Goal: Task Accomplishment & Management: Manage account settings

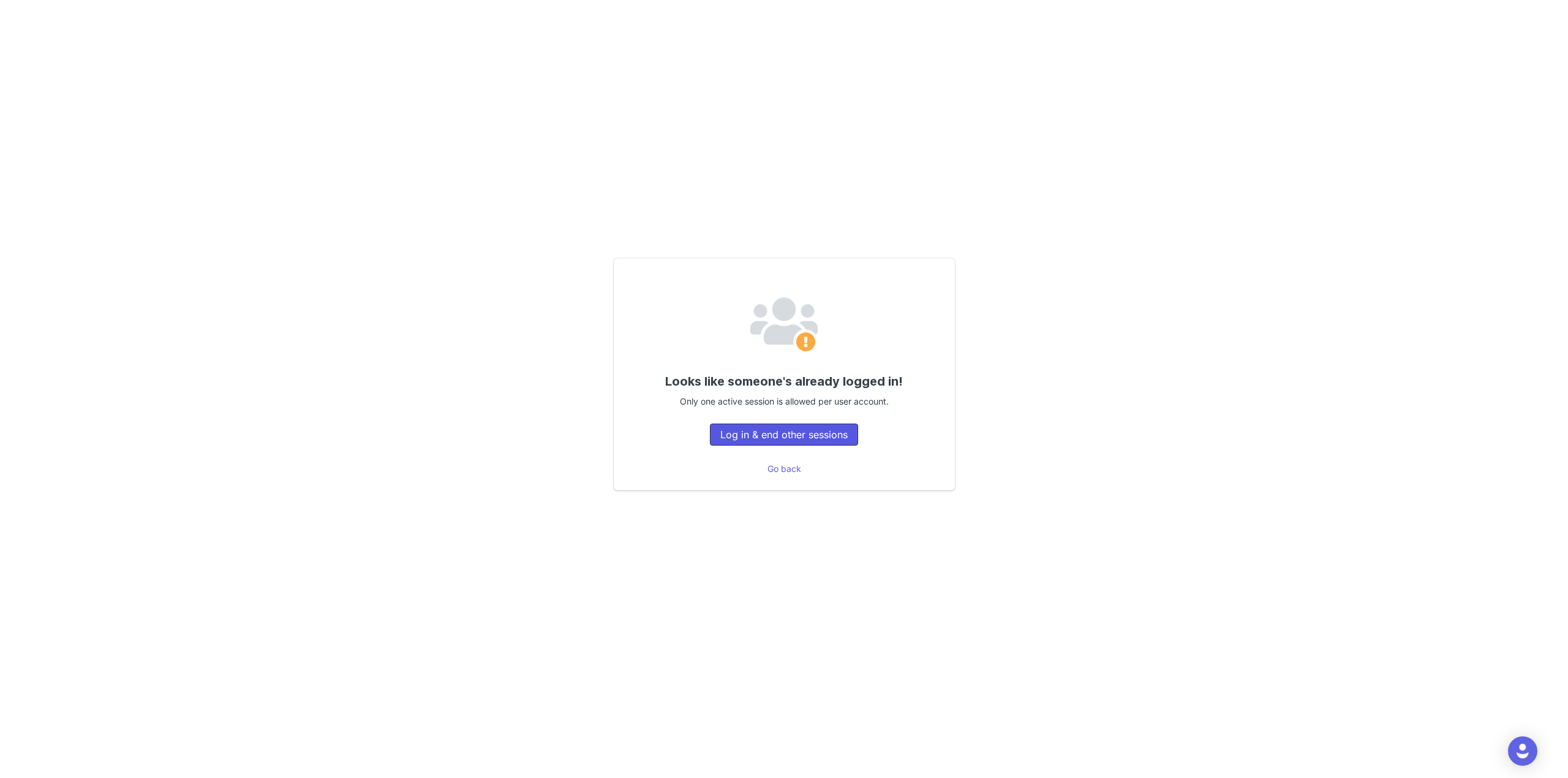
click at [710, 424] on button "Log in & end other sessions" at bounding box center [784, 435] width 148 height 22
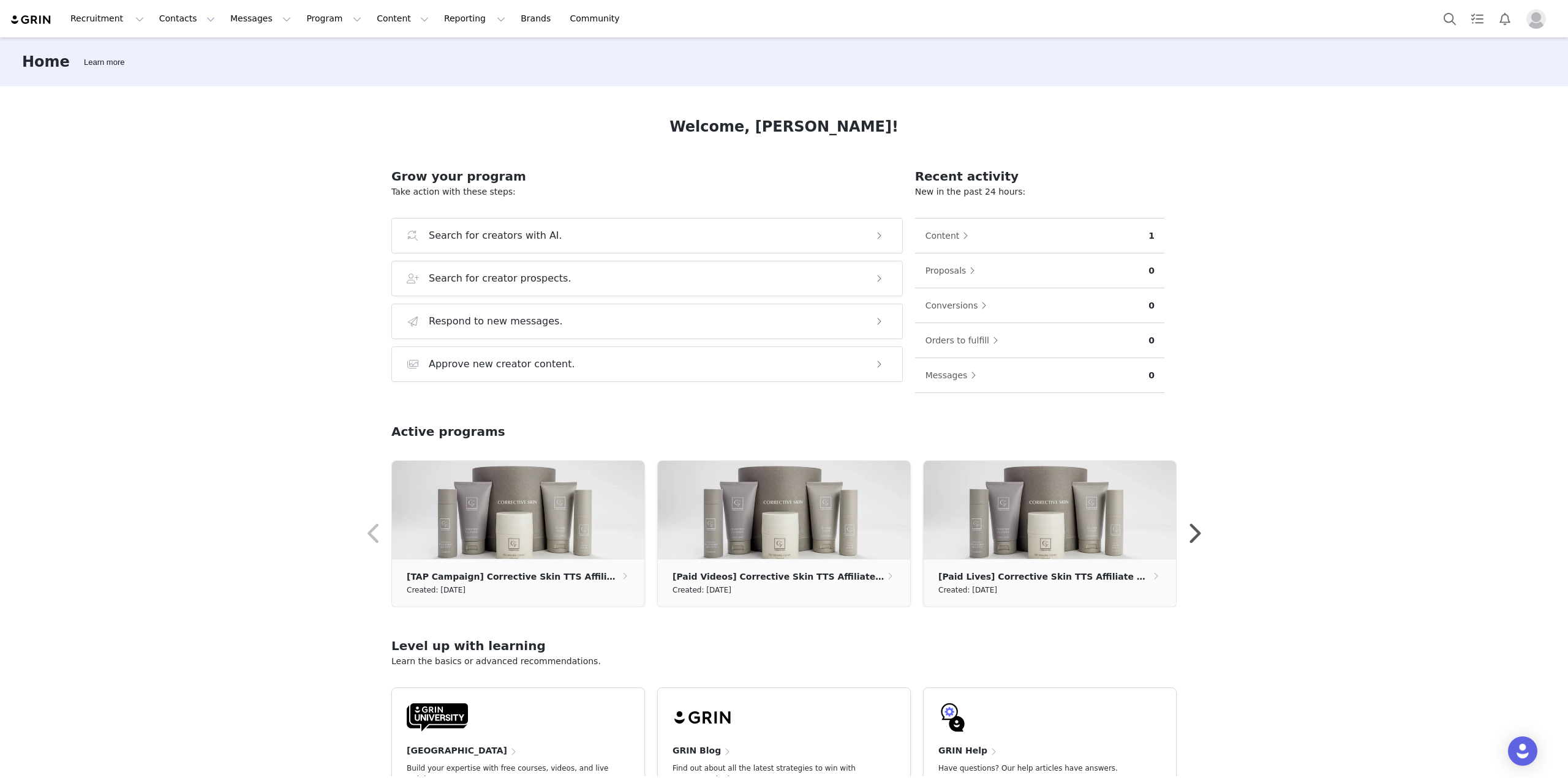
click at [1533, 24] on img "Profile" at bounding box center [1536, 19] width 20 height 20
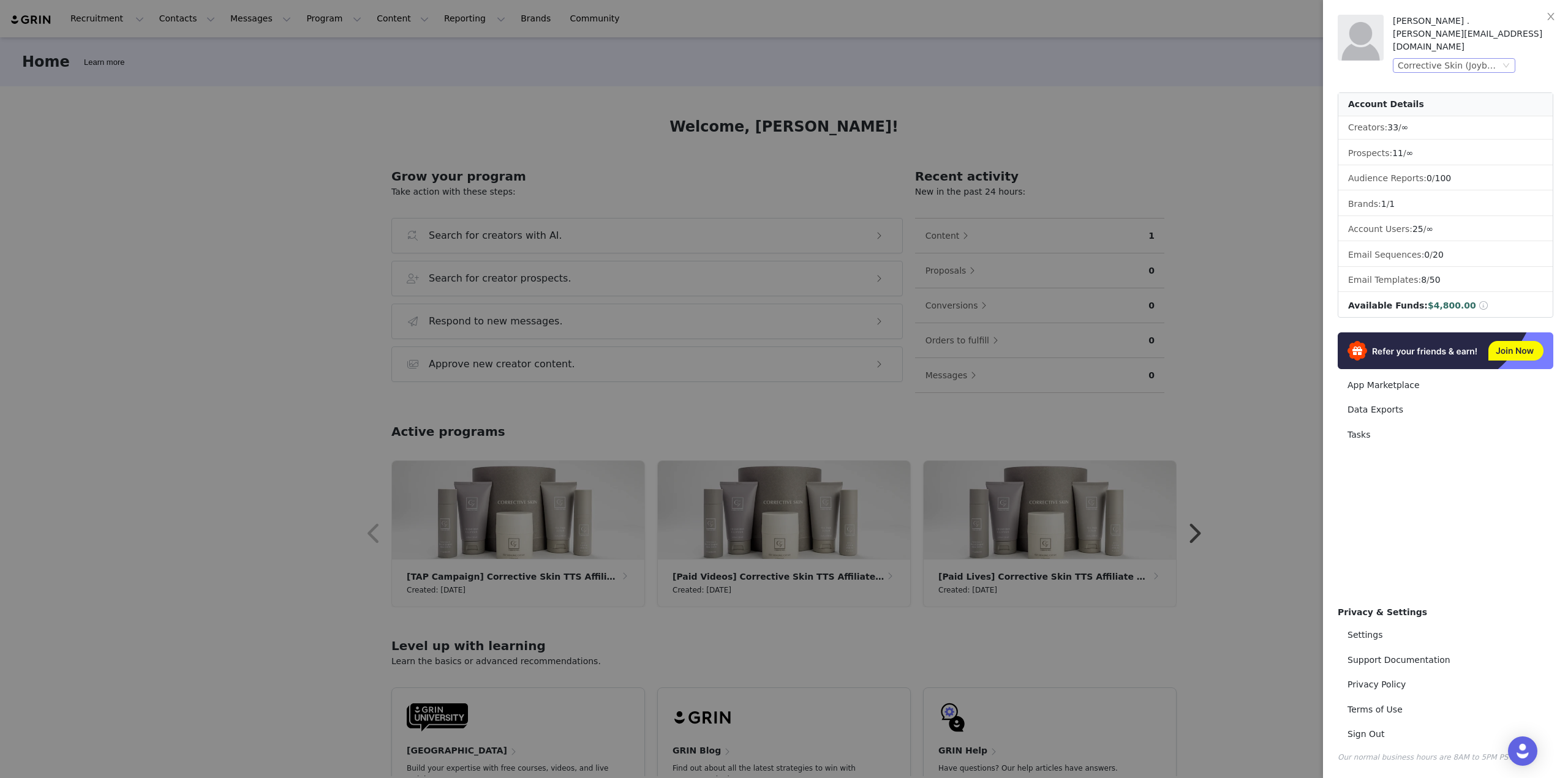
click at [1438, 58] on div "Corrective Skin (Joybyte)" at bounding box center [1448, 65] width 102 height 14
click at [1446, 153] on li "Aero Garden (Joybyte)" at bounding box center [1478, 153] width 171 height 20
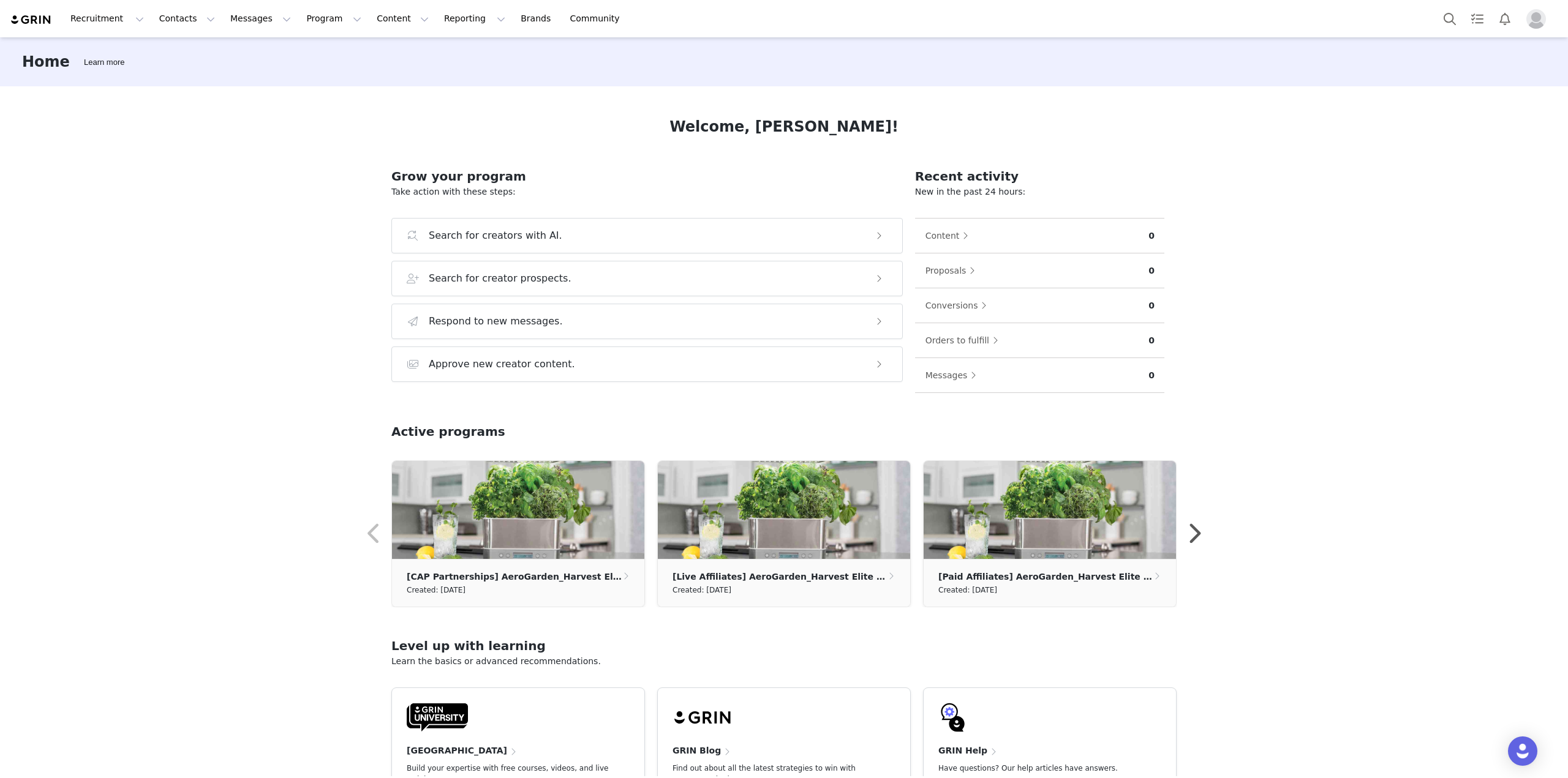
click at [1534, 22] on img "Profile" at bounding box center [1536, 19] width 20 height 20
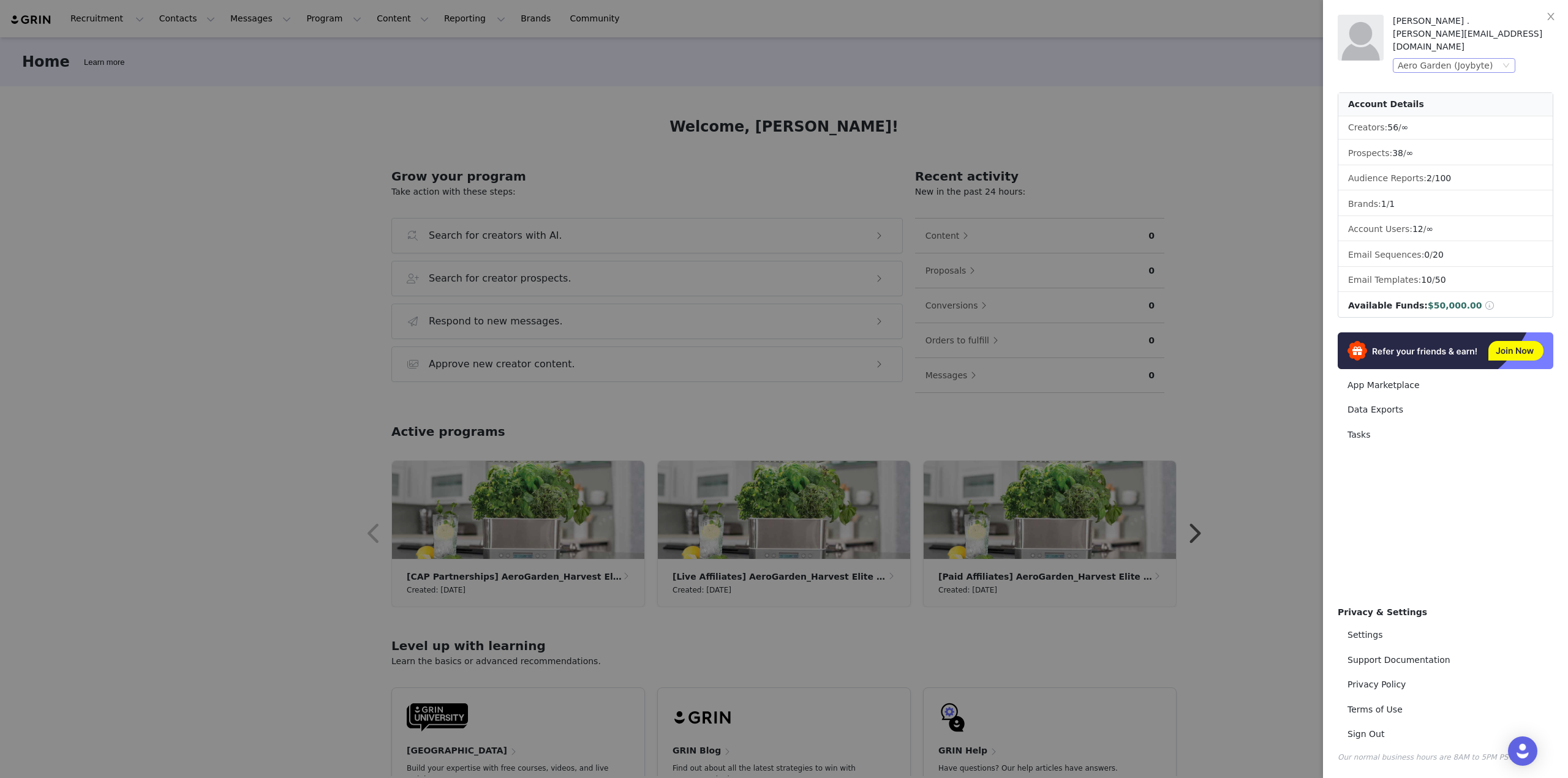
click at [1479, 58] on div "Aero Garden (Joybyte)" at bounding box center [1445, 65] width 95 height 14
click at [1212, 144] on div at bounding box center [784, 389] width 1568 height 778
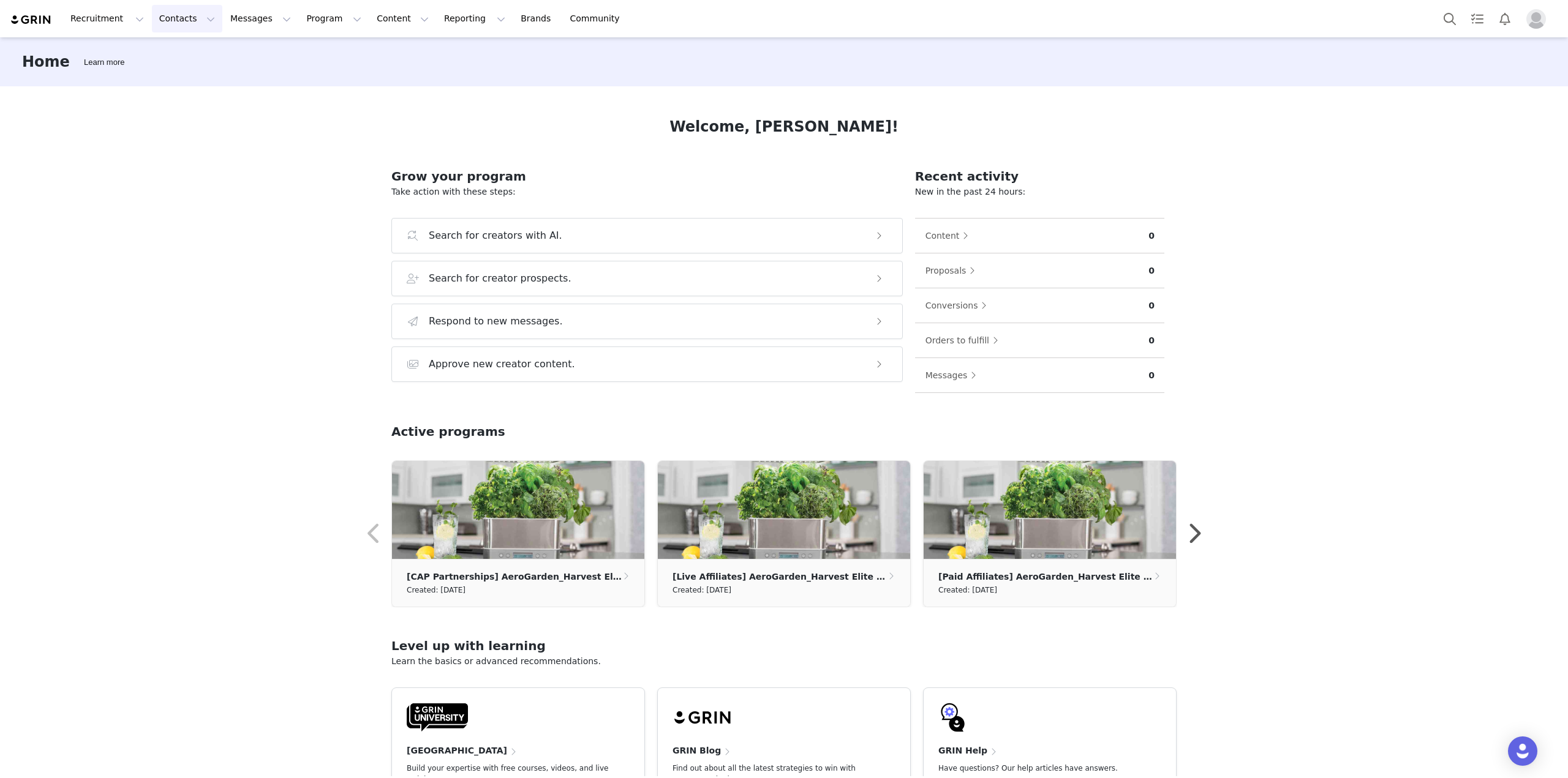
click at [168, 28] on button "Contacts Contacts" at bounding box center [186, 19] width 70 height 28
click at [197, 82] on div "Prospects" at bounding box center [188, 76] width 82 height 13
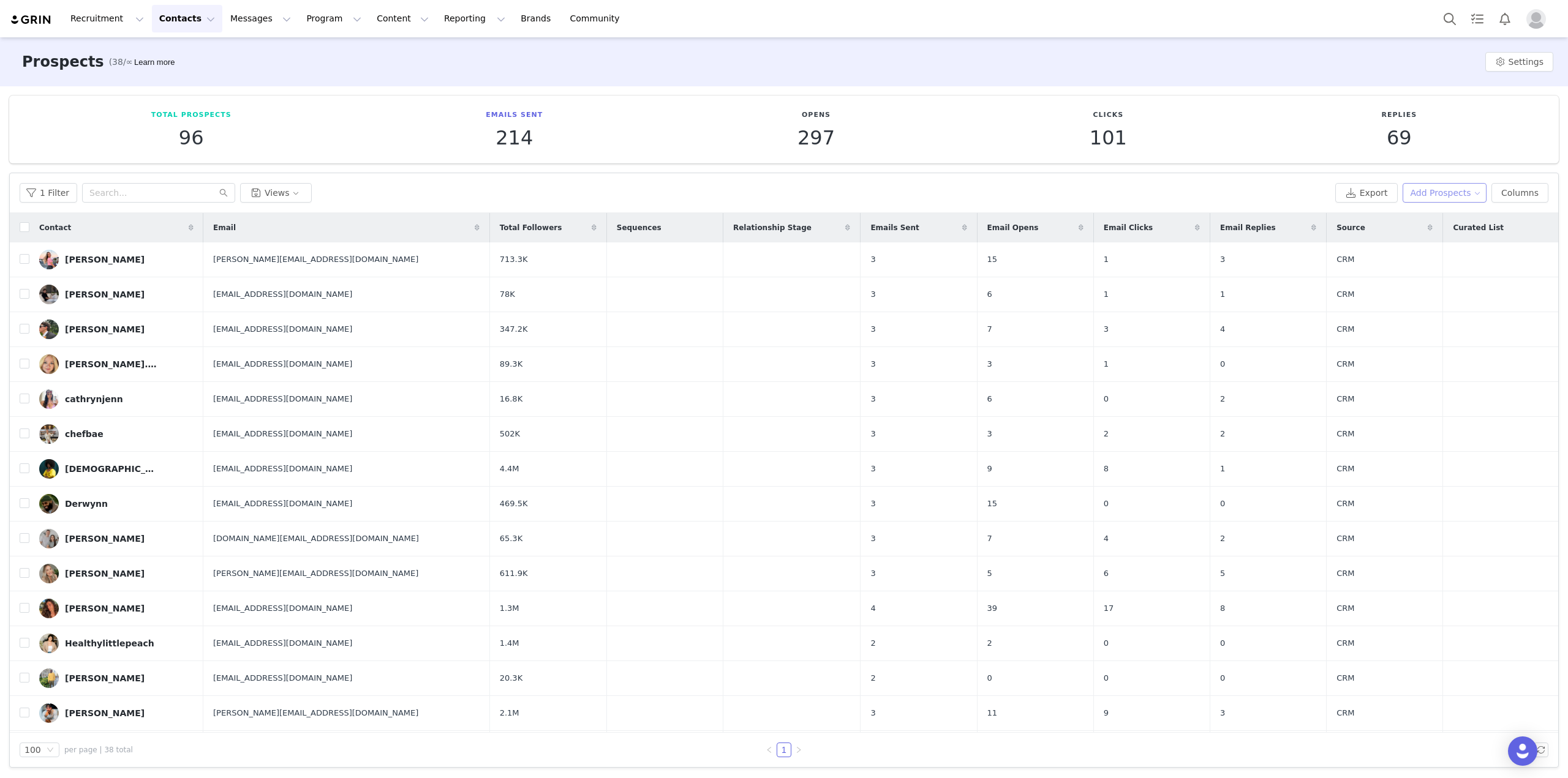
click at [1451, 186] on button "Add Prospects" at bounding box center [1444, 193] width 84 height 20
click at [1428, 233] on span "Import Prospects" at bounding box center [1445, 238] width 72 height 14
click at [1462, 200] on button "Add Prospects" at bounding box center [1444, 193] width 84 height 20
click at [1459, 218] on span "Add a Prospect" at bounding box center [1441, 218] width 64 height 14
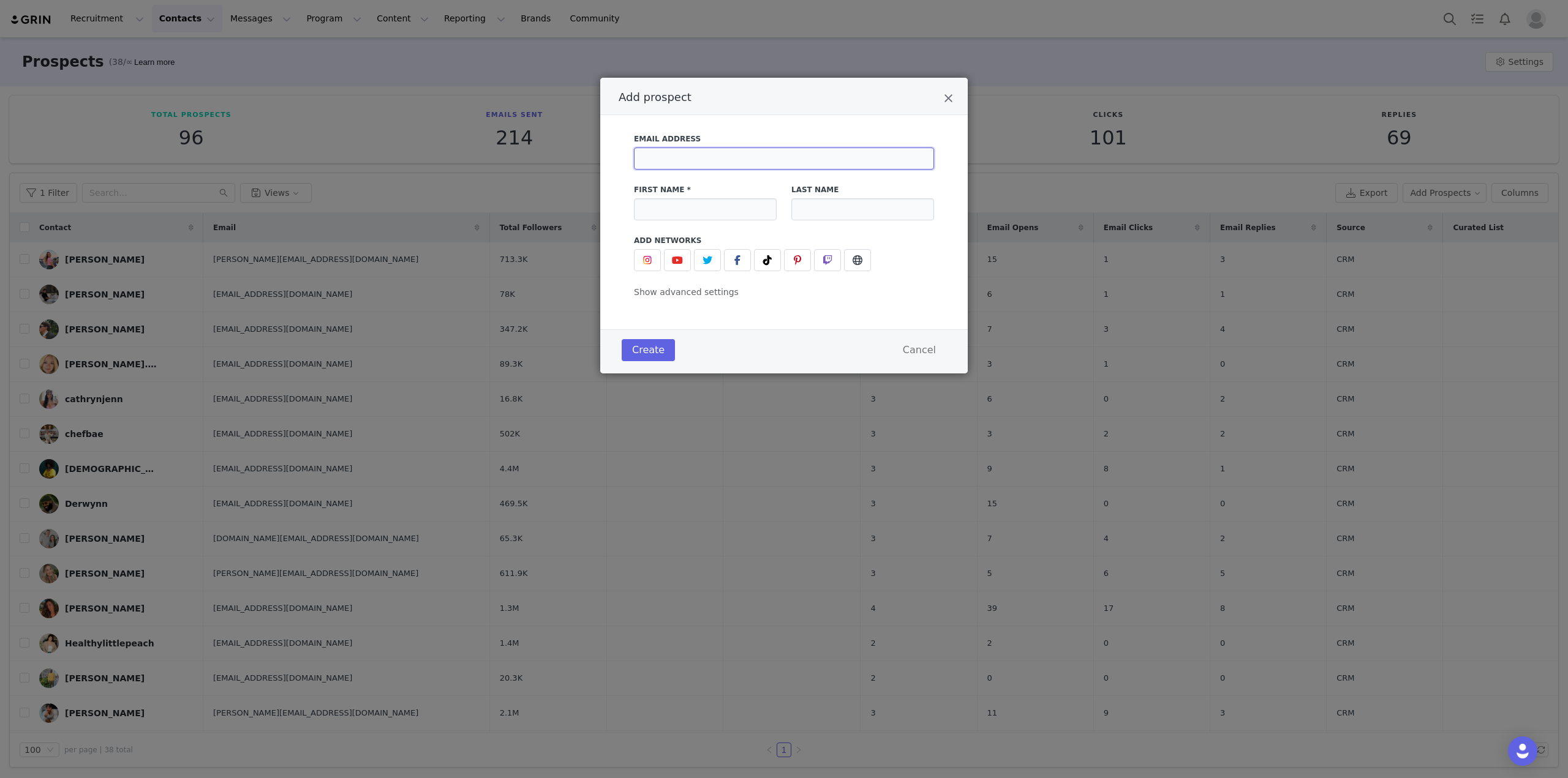
click at [672, 159] on input "Add prospect" at bounding box center [783, 158] width 300 height 22
paste input "courtneymae22@yahoo.com"
type input "courtneymae22@yahoo.com"
click at [772, 257] on span "Add prospect" at bounding box center [767, 260] width 15 height 15
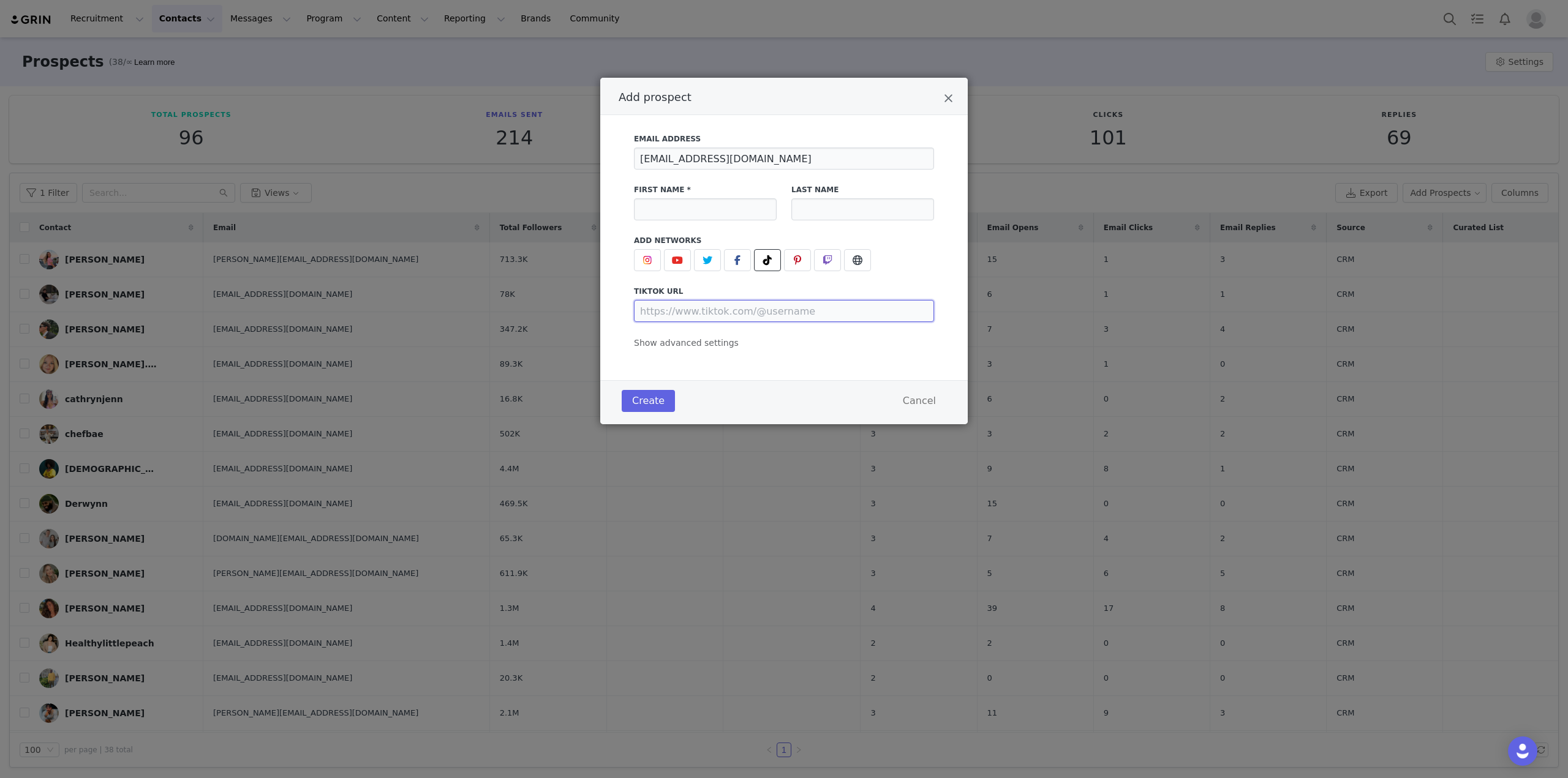
click at [735, 312] on input "Add prospect" at bounding box center [783, 311] width 300 height 22
paste input "https://www.tiktok.com/@courtneys.countryside"
type input "https://www.tiktok.com/@courtneys.countryside"
click at [707, 216] on input "Add prospect" at bounding box center [705, 209] width 143 height 22
paste input "Courtney’s Countryside"
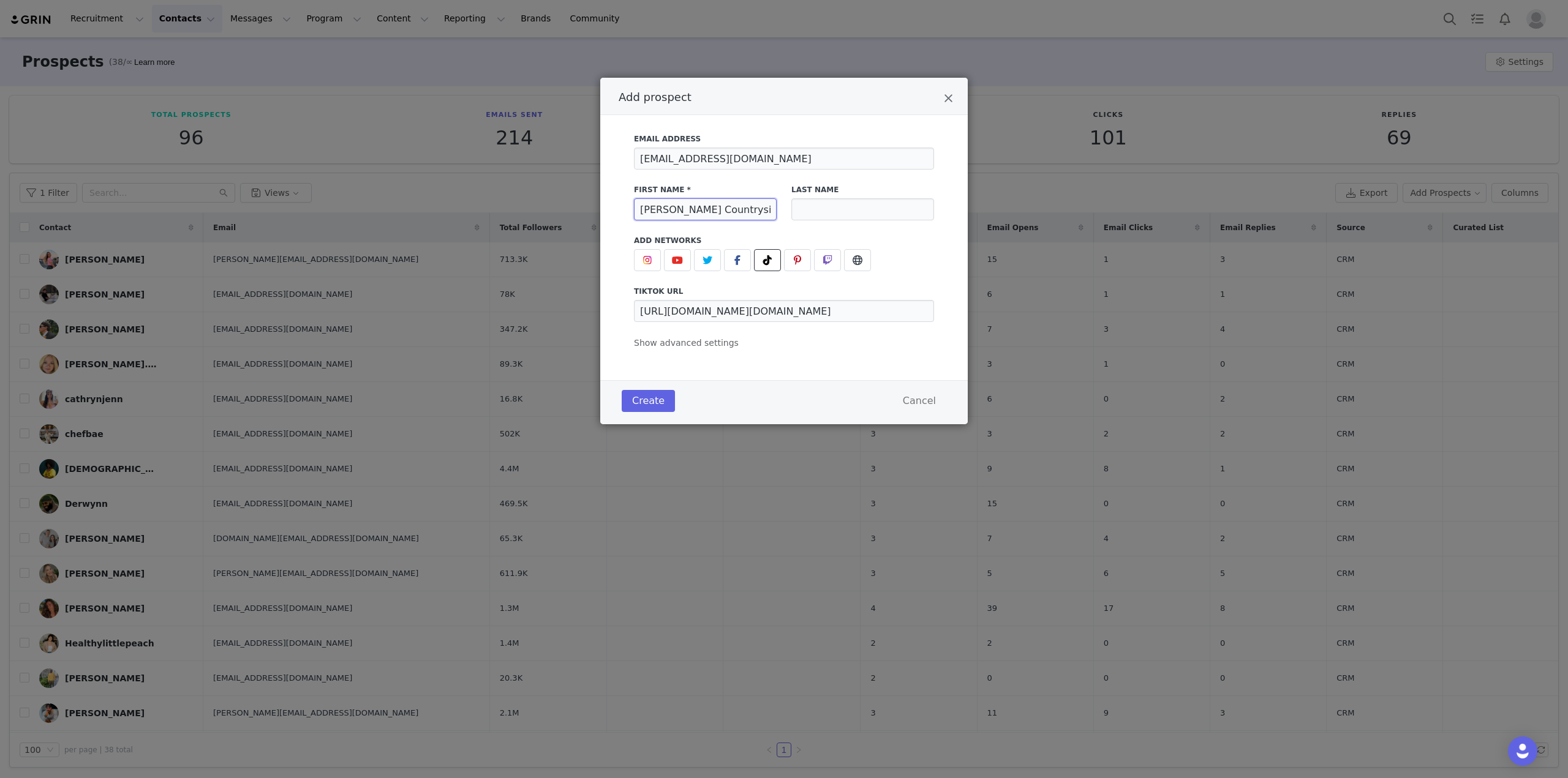
click at [641, 210] on input "Courtney’s Countryside" at bounding box center [705, 209] width 143 height 22
type input "Courtney’s Countryside"
click at [716, 351] on div "Email Address courtneymae22@yahoo.com First Name * Courtney’s Countryside Last …" at bounding box center [783, 247] width 367 height 265
click at [716, 343] on span "Show advanced settings" at bounding box center [686, 343] width 105 height 10
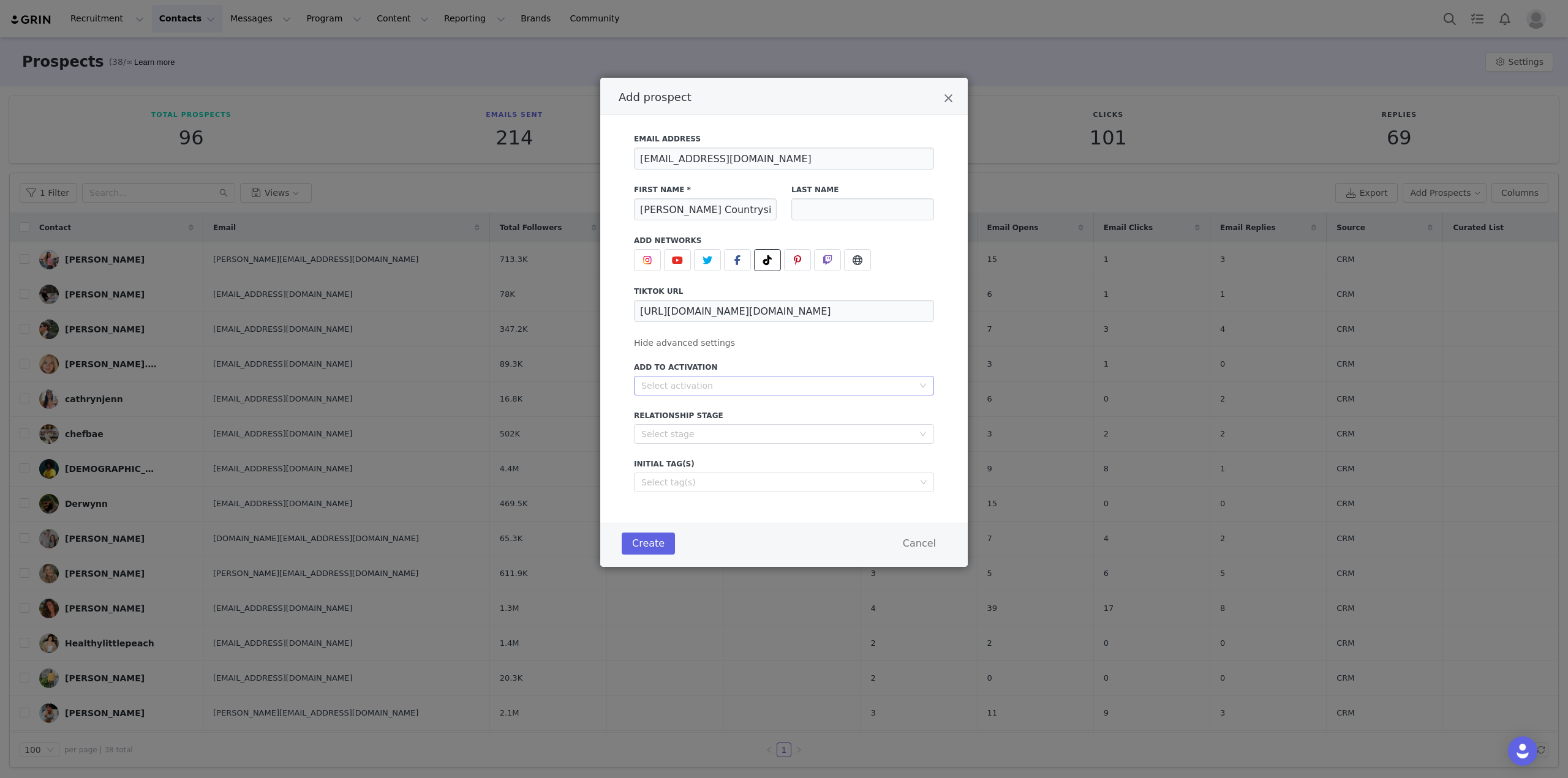
click at [709, 390] on div "Select activation" at bounding box center [777, 386] width 272 height 12
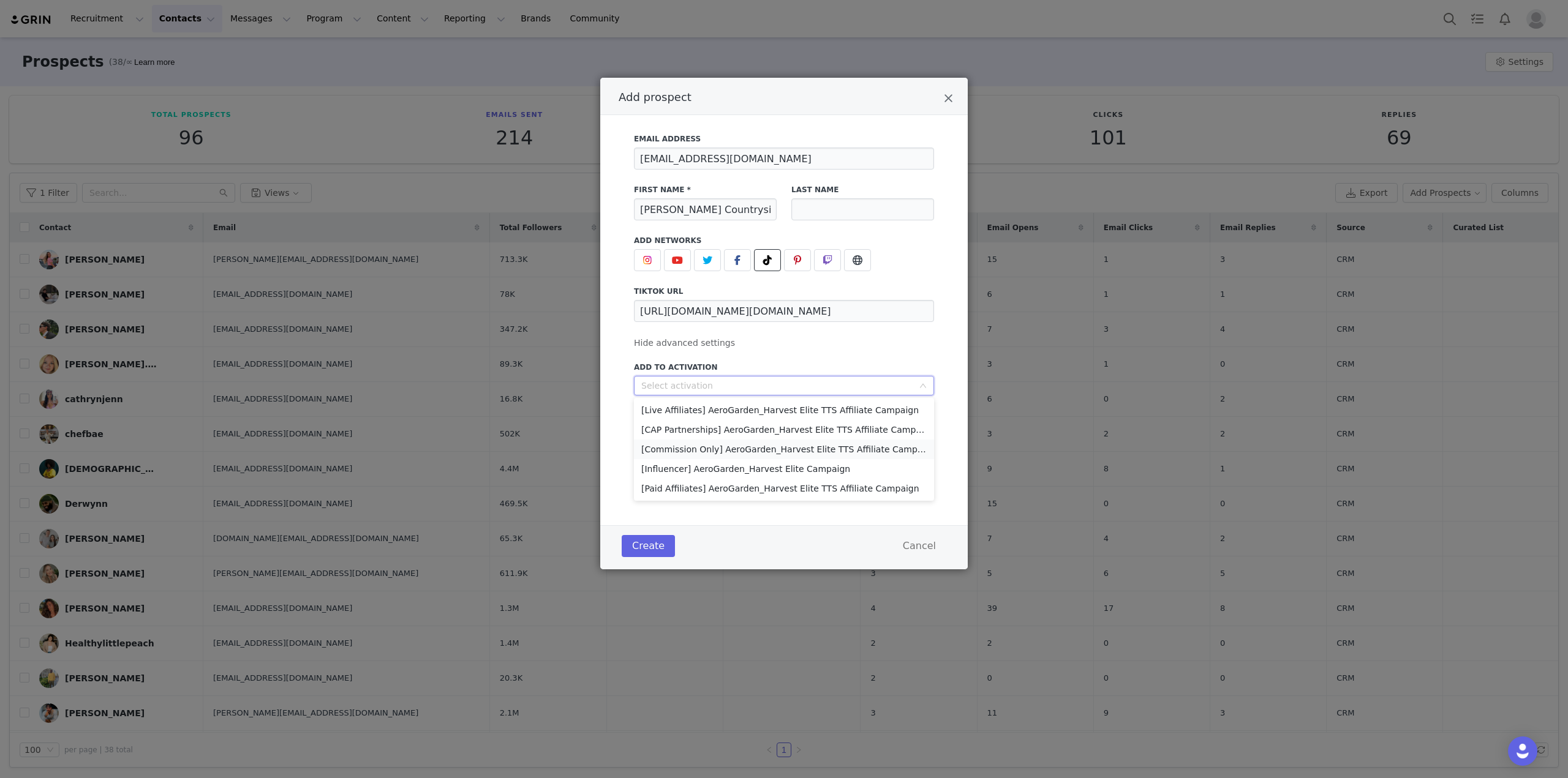
click at [760, 447] on li "[Commission Only] AeroGarden_Harvest Elite TTS Affiliate Campaign" at bounding box center [783, 449] width 300 height 20
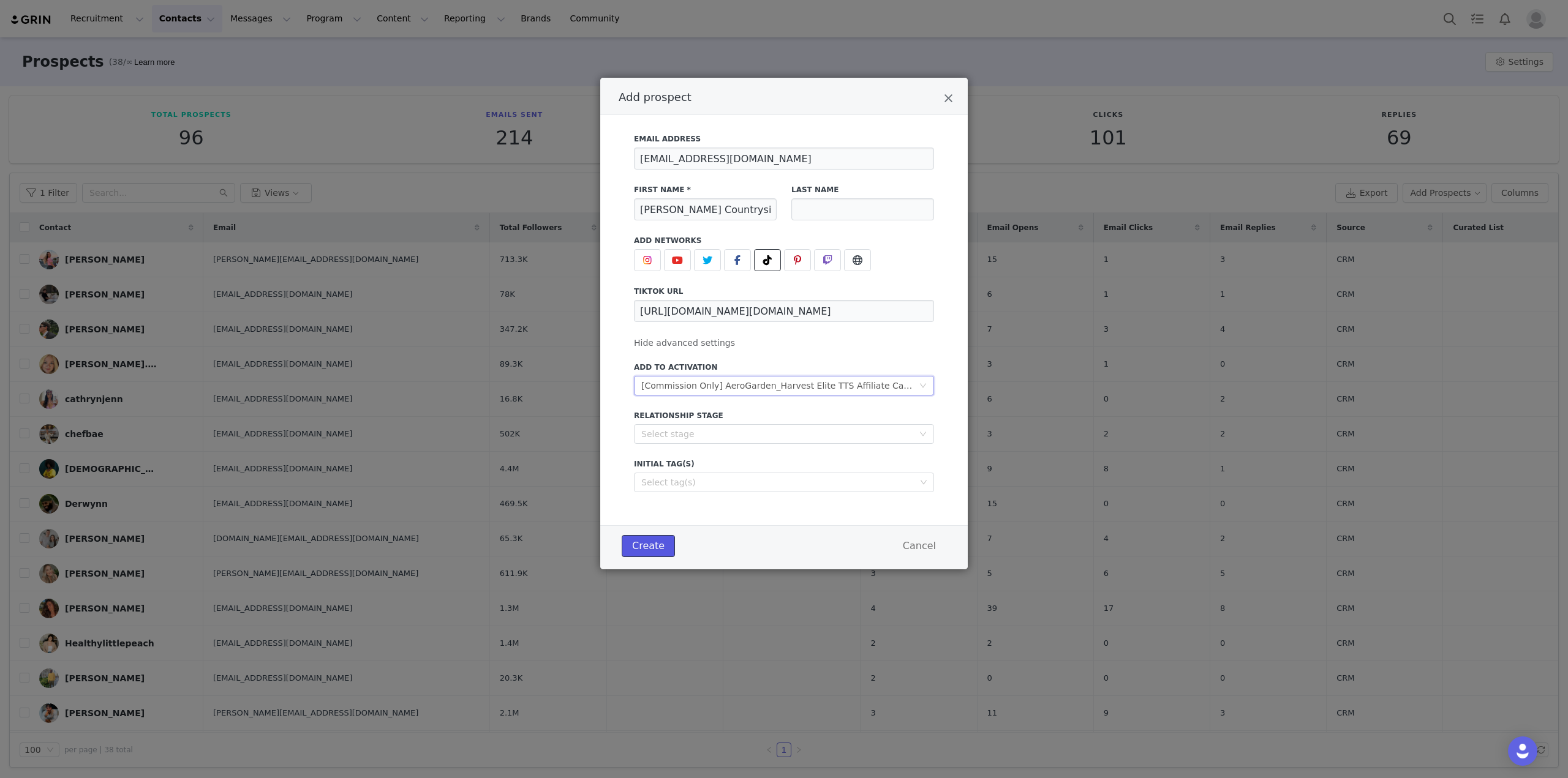
click at [647, 548] on button "Create" at bounding box center [648, 546] width 53 height 22
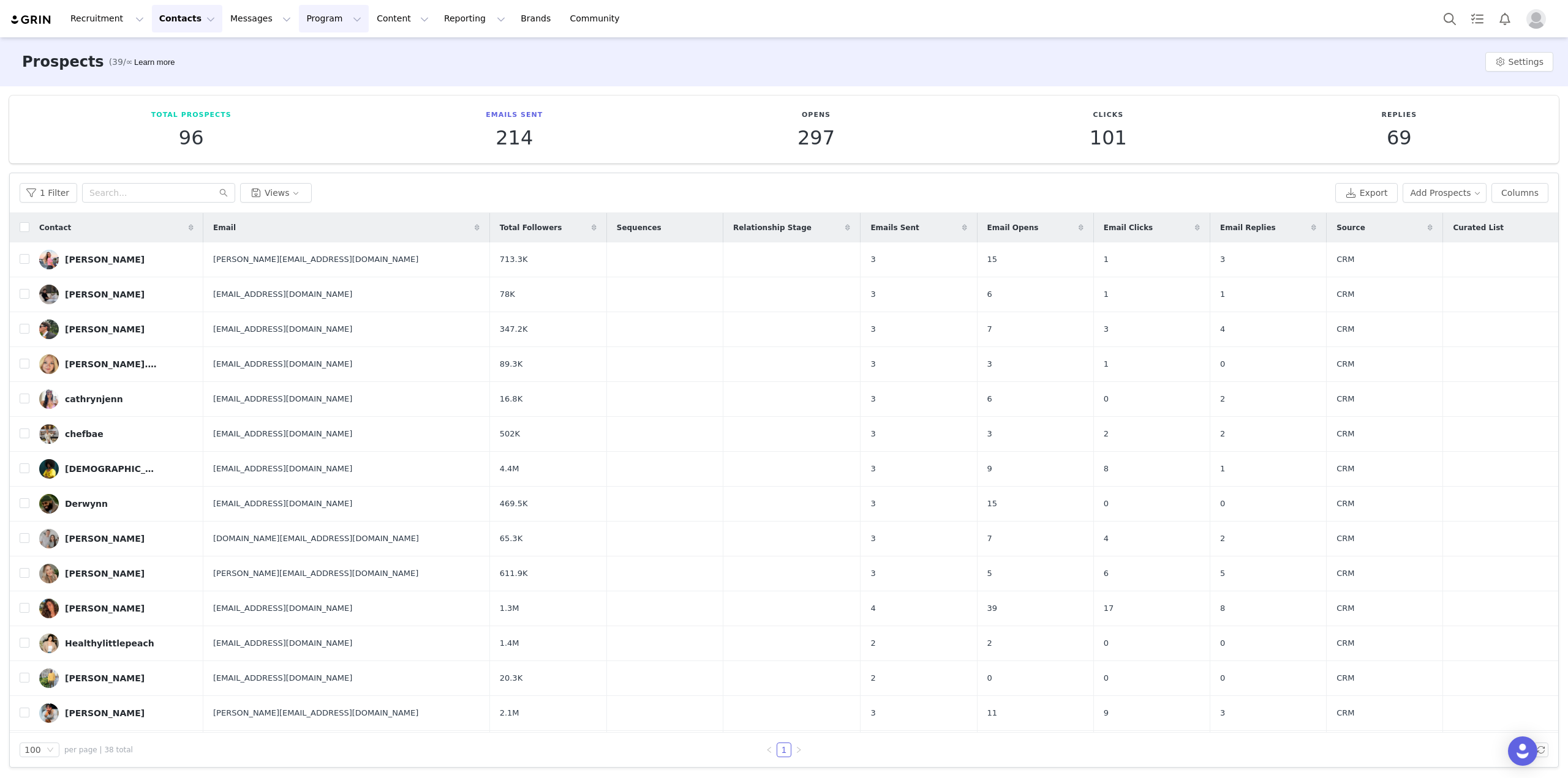
click at [319, 25] on button "Program Program" at bounding box center [334, 19] width 70 height 28
click at [313, 61] on link "Activations" at bounding box center [318, 53] width 97 height 23
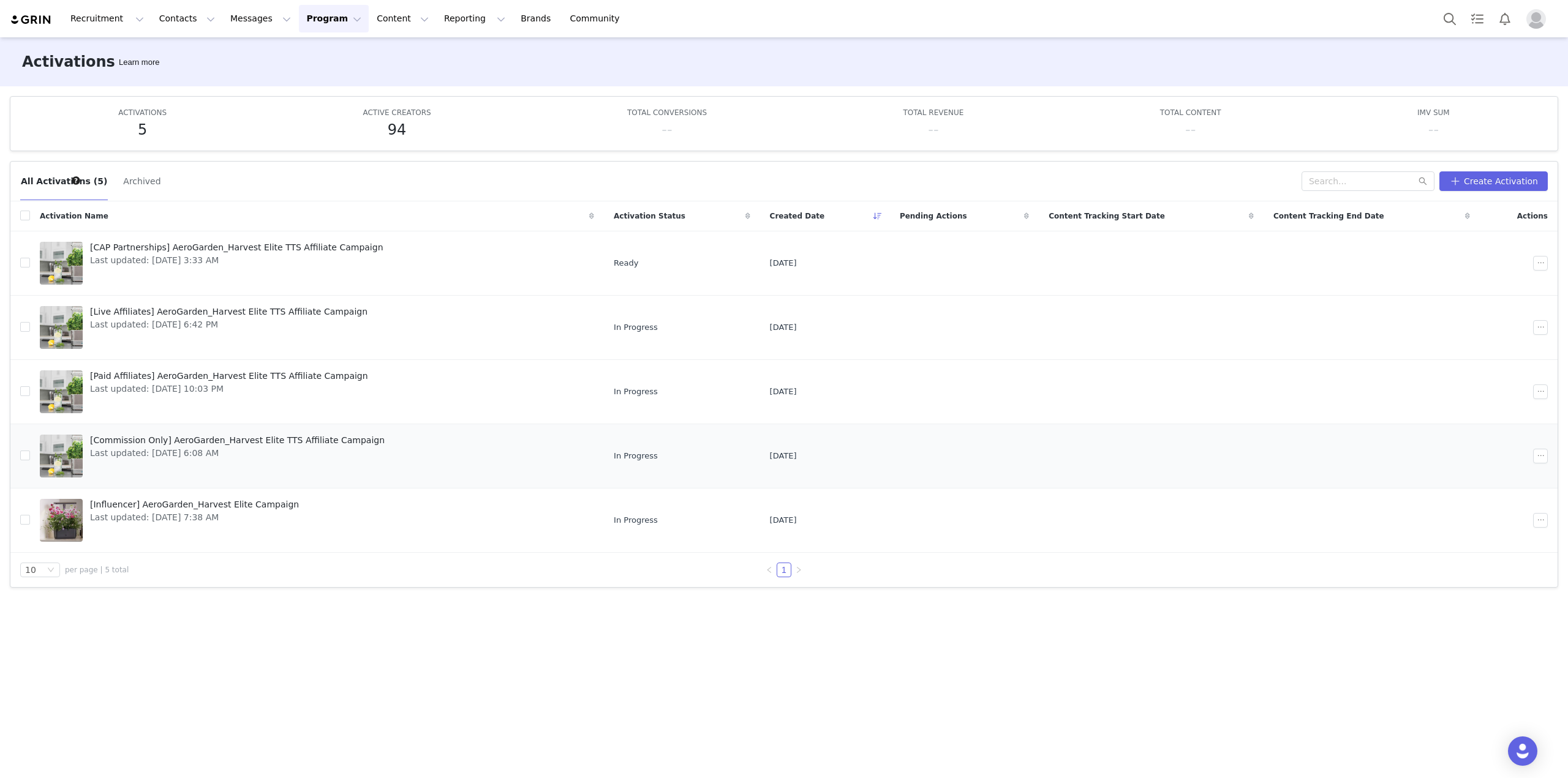
click at [279, 447] on span "Last updated: Aug 12, 2025 6:08 AM" at bounding box center [238, 453] width 295 height 13
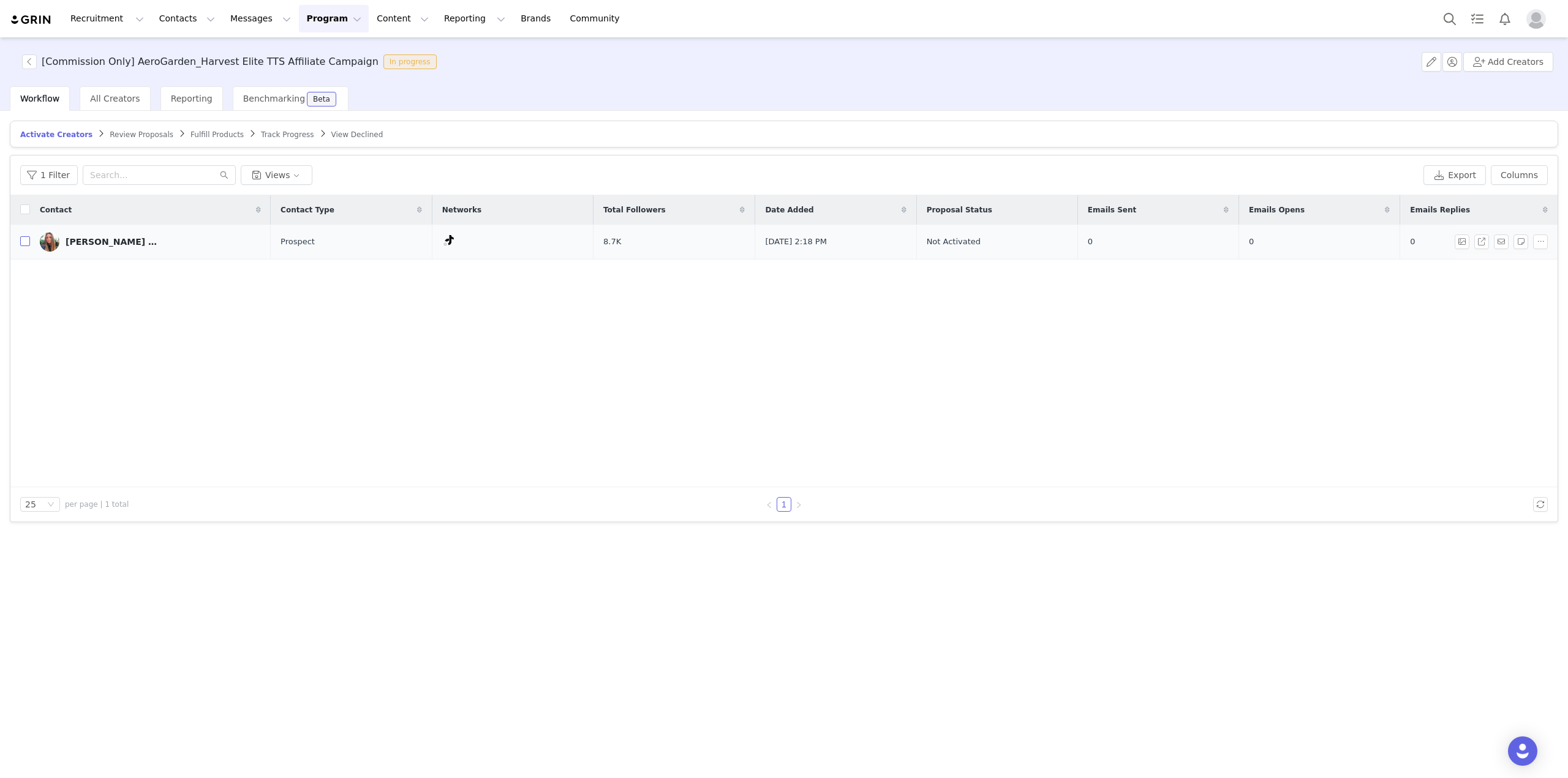
click at [23, 244] on input "checkbox" at bounding box center [25, 242] width 10 height 10
checkbox input "true"
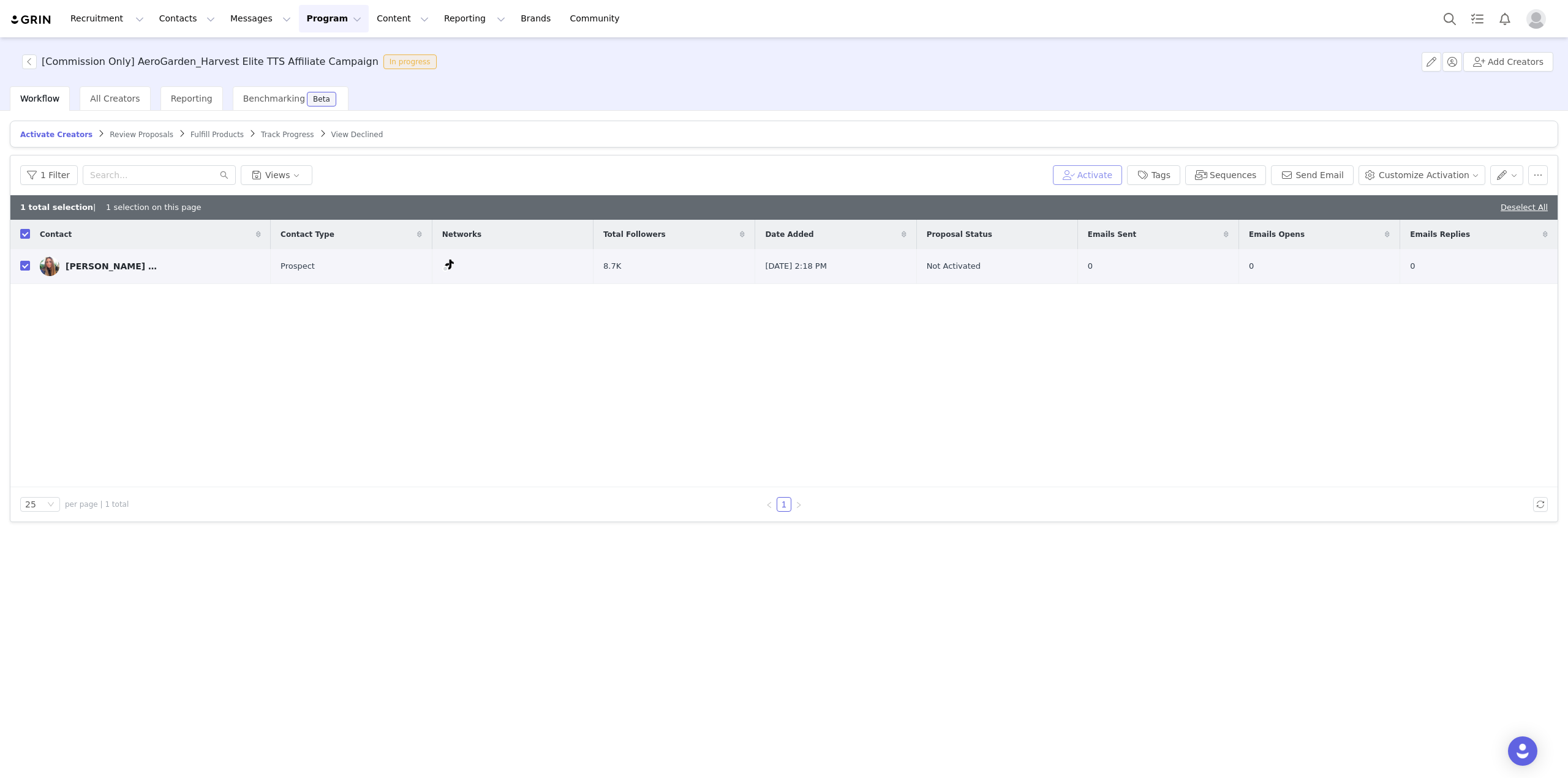
click at [1122, 180] on button "Activate" at bounding box center [1088, 175] width 69 height 20
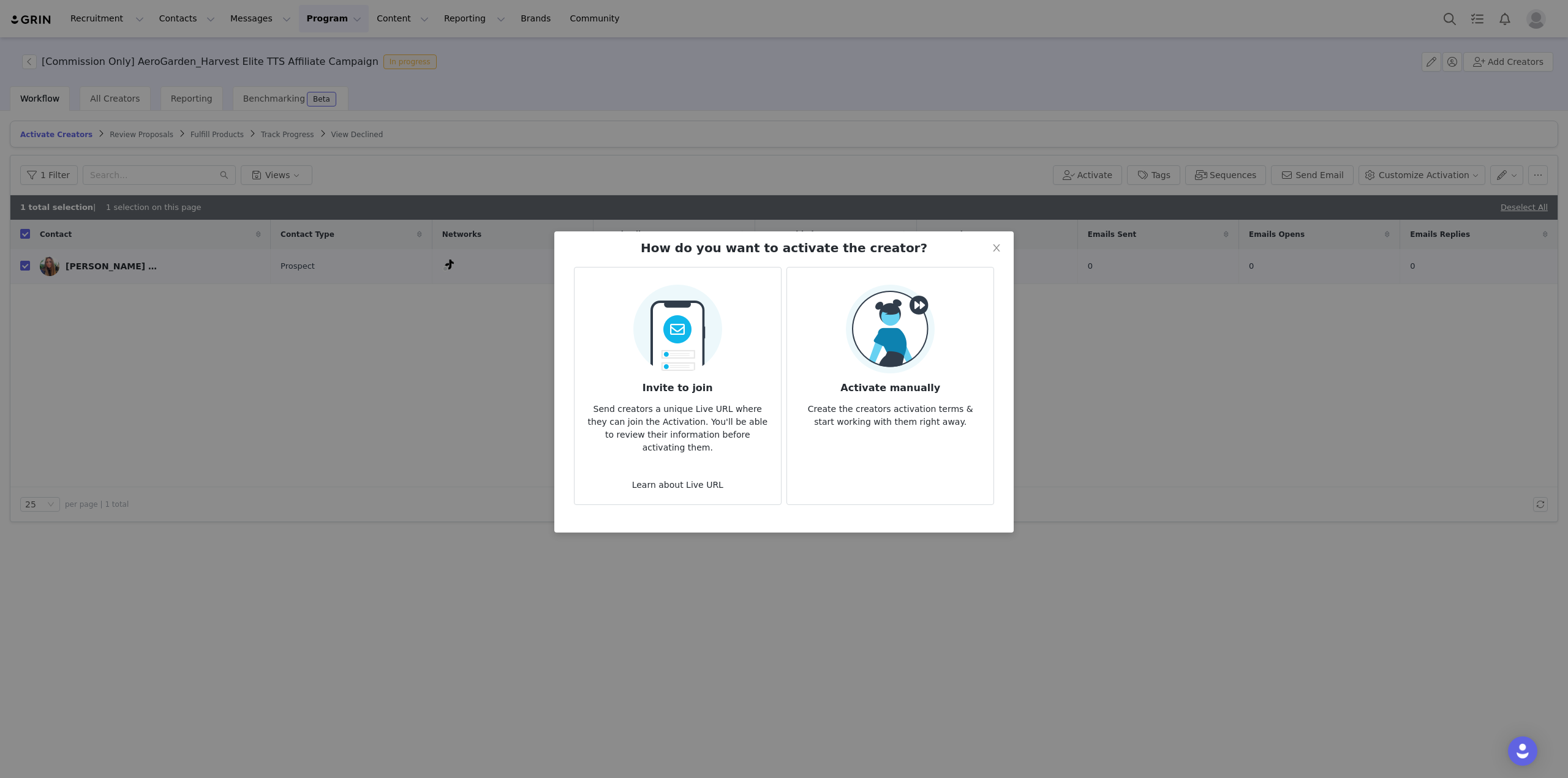
click at [959, 408] on p "Create the creators activation terms & start working with them right away." at bounding box center [890, 412] width 187 height 33
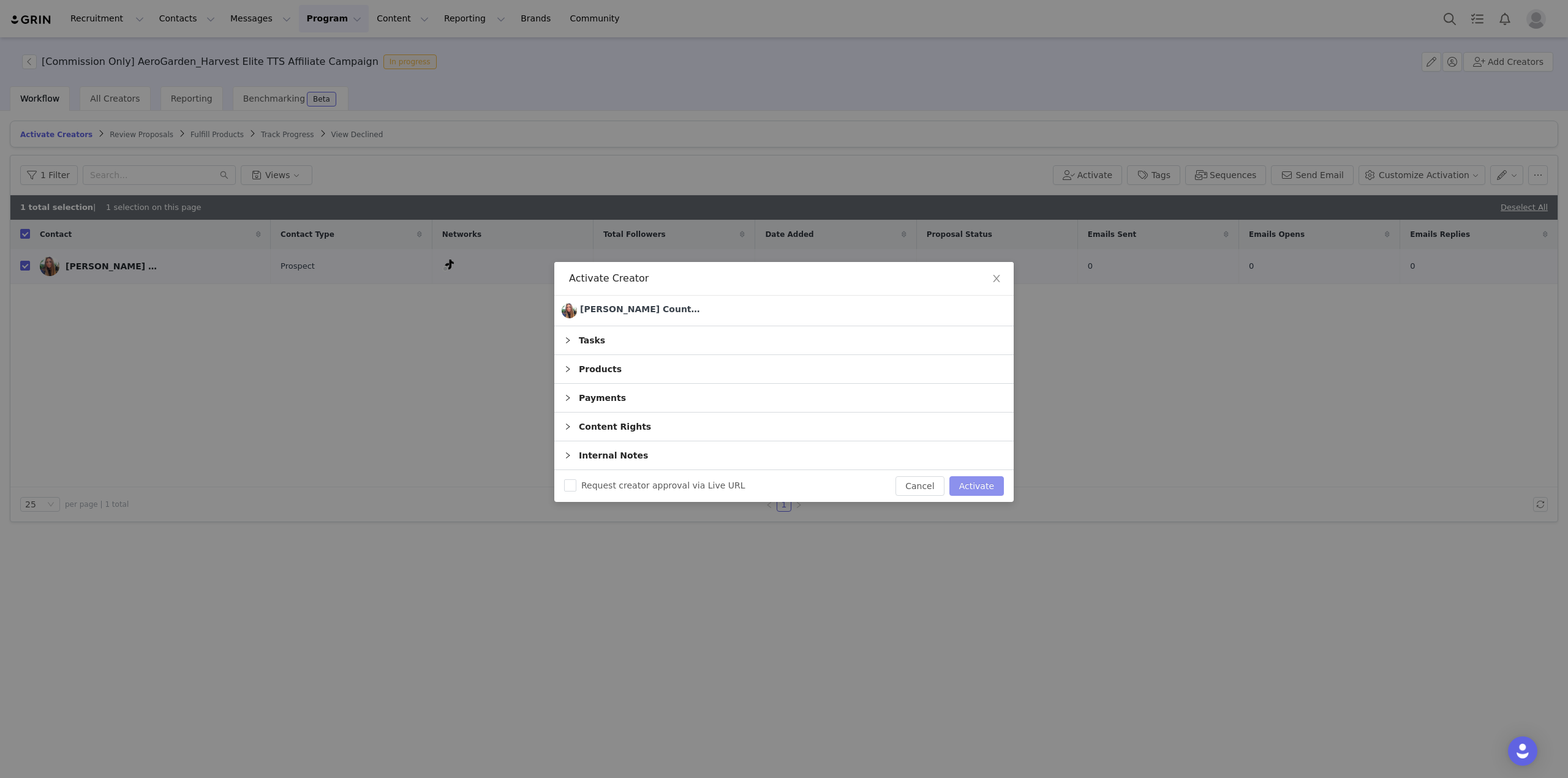
click at [985, 485] on button "Activate" at bounding box center [976, 486] width 54 height 20
checkbox input "false"
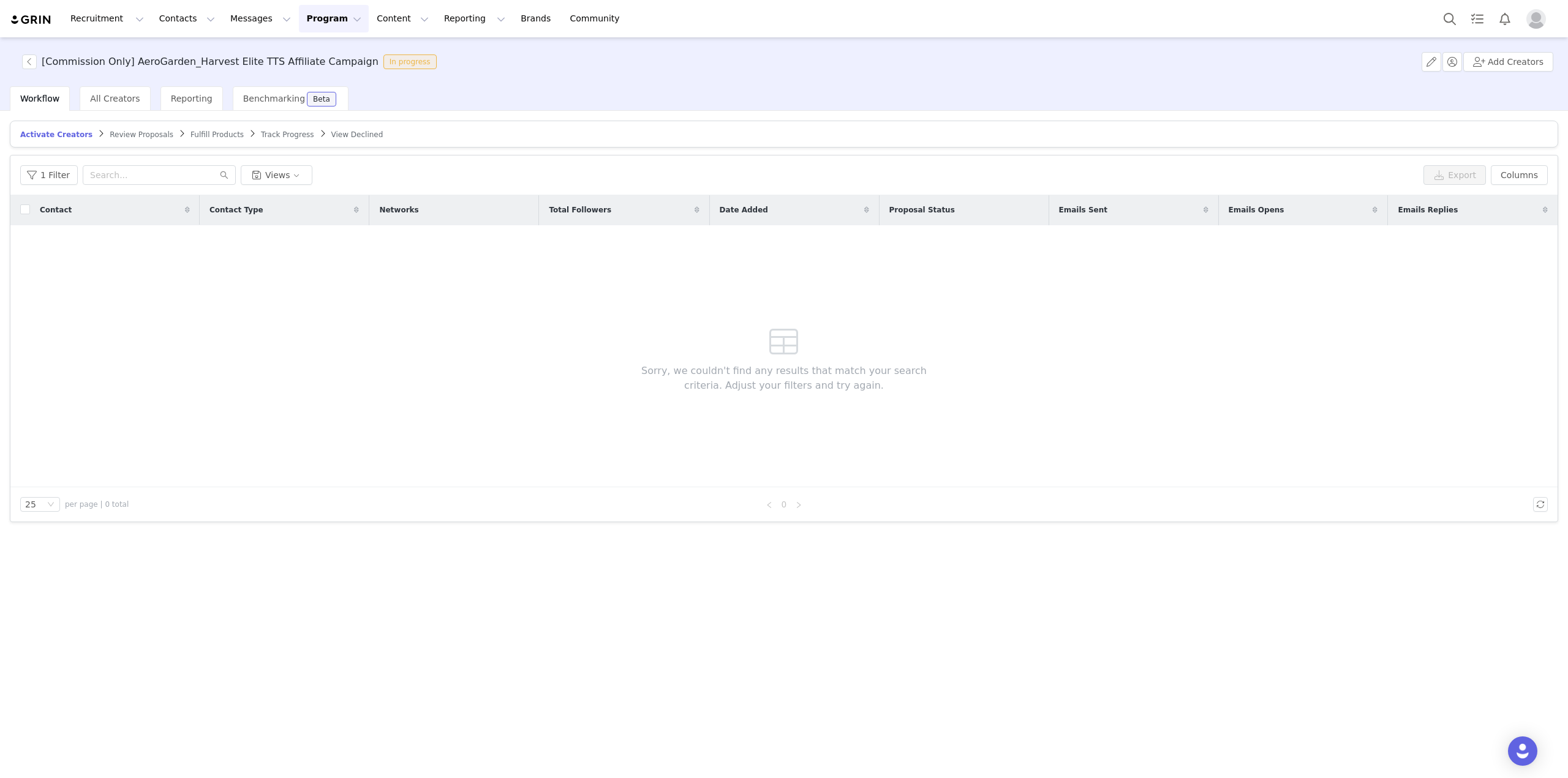
click at [1520, 27] on button "Profile" at bounding box center [1538, 19] width 40 height 20
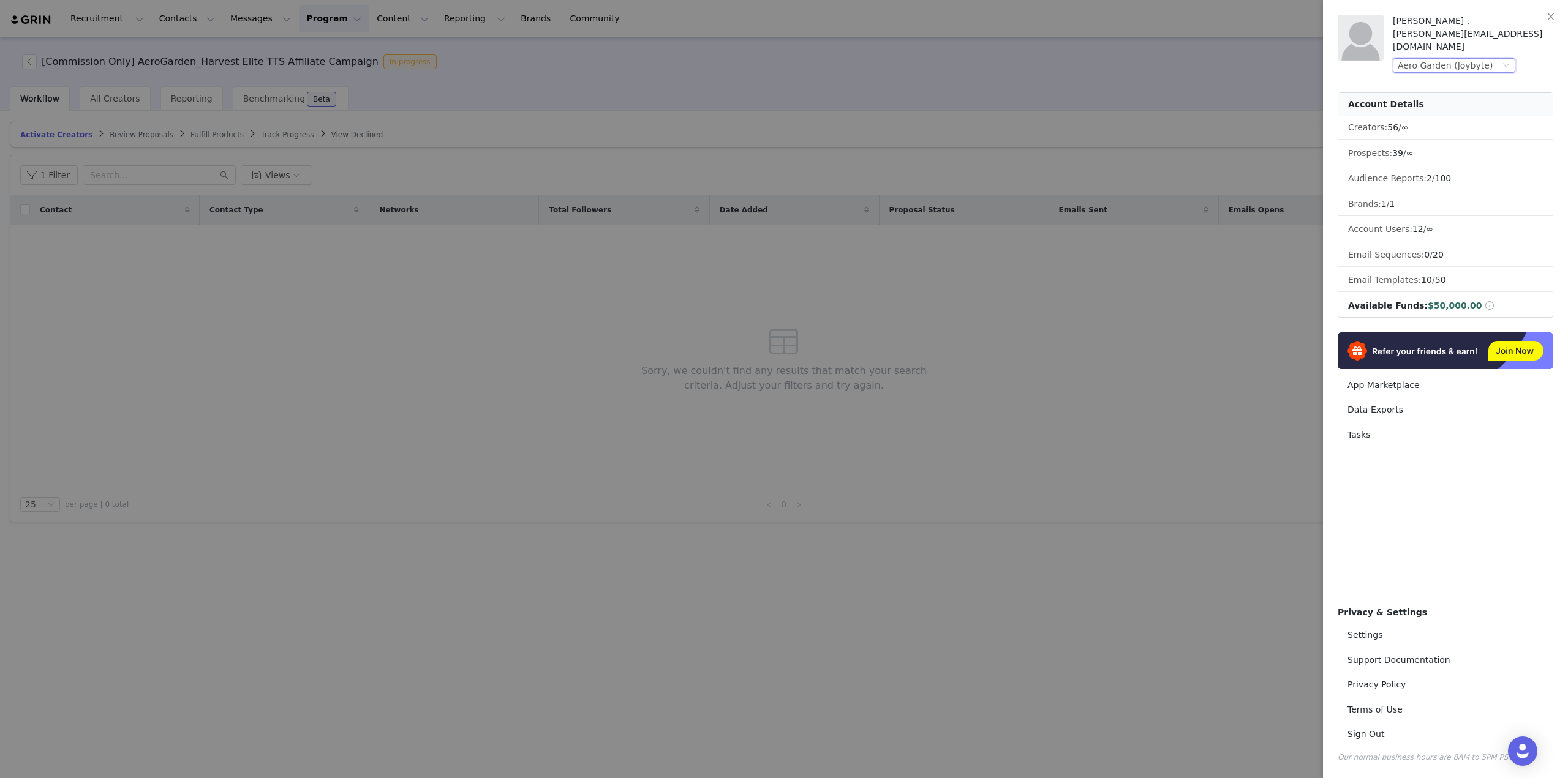
click at [1445, 58] on div "Aero Garden (Joybyte)" at bounding box center [1445, 65] width 95 height 14
click at [1438, 147] on li "Corrective Skin (Joybyte)" at bounding box center [1478, 146] width 171 height 20
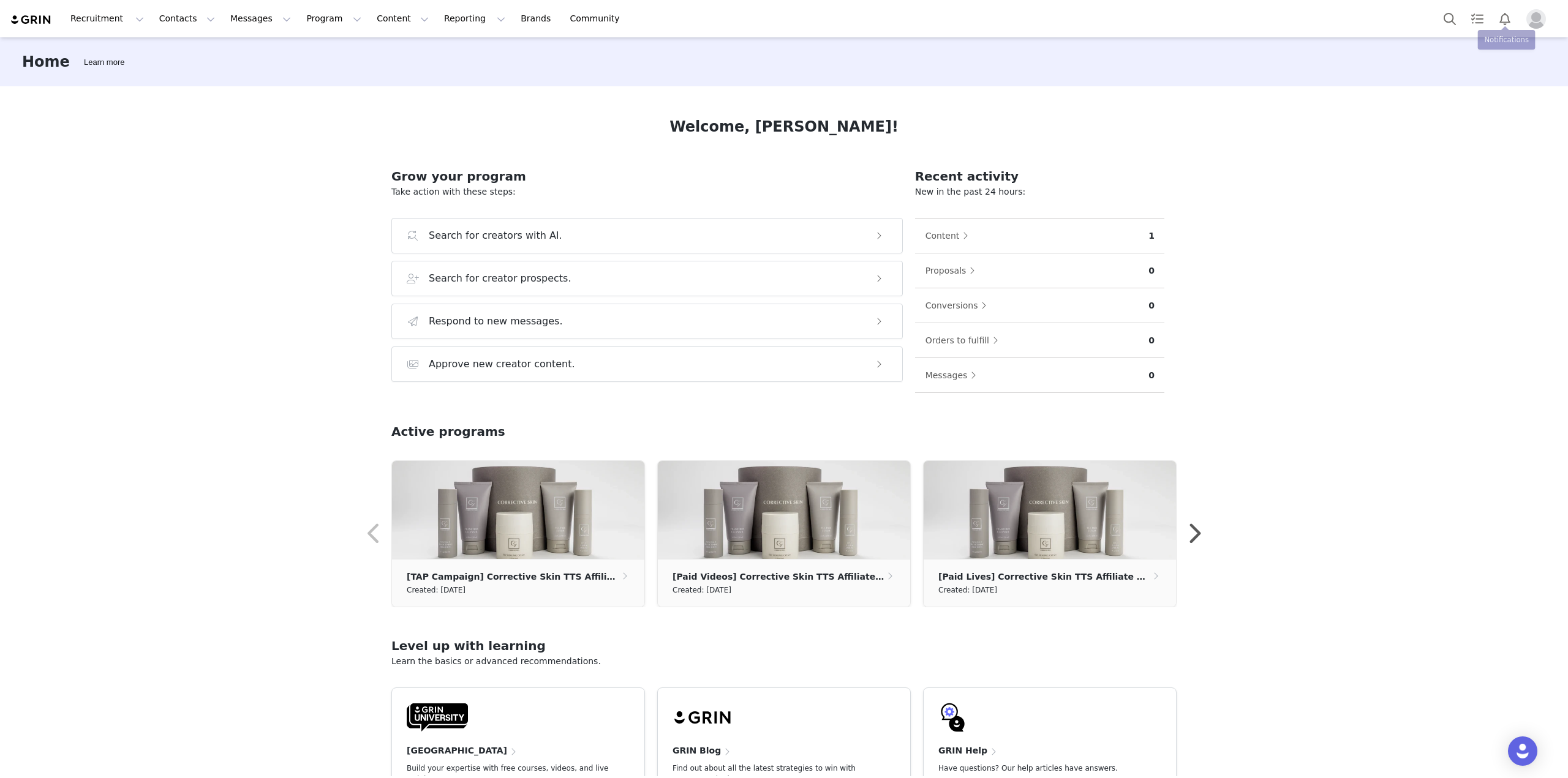
click at [1537, 24] on img "Profile" at bounding box center [1536, 19] width 20 height 20
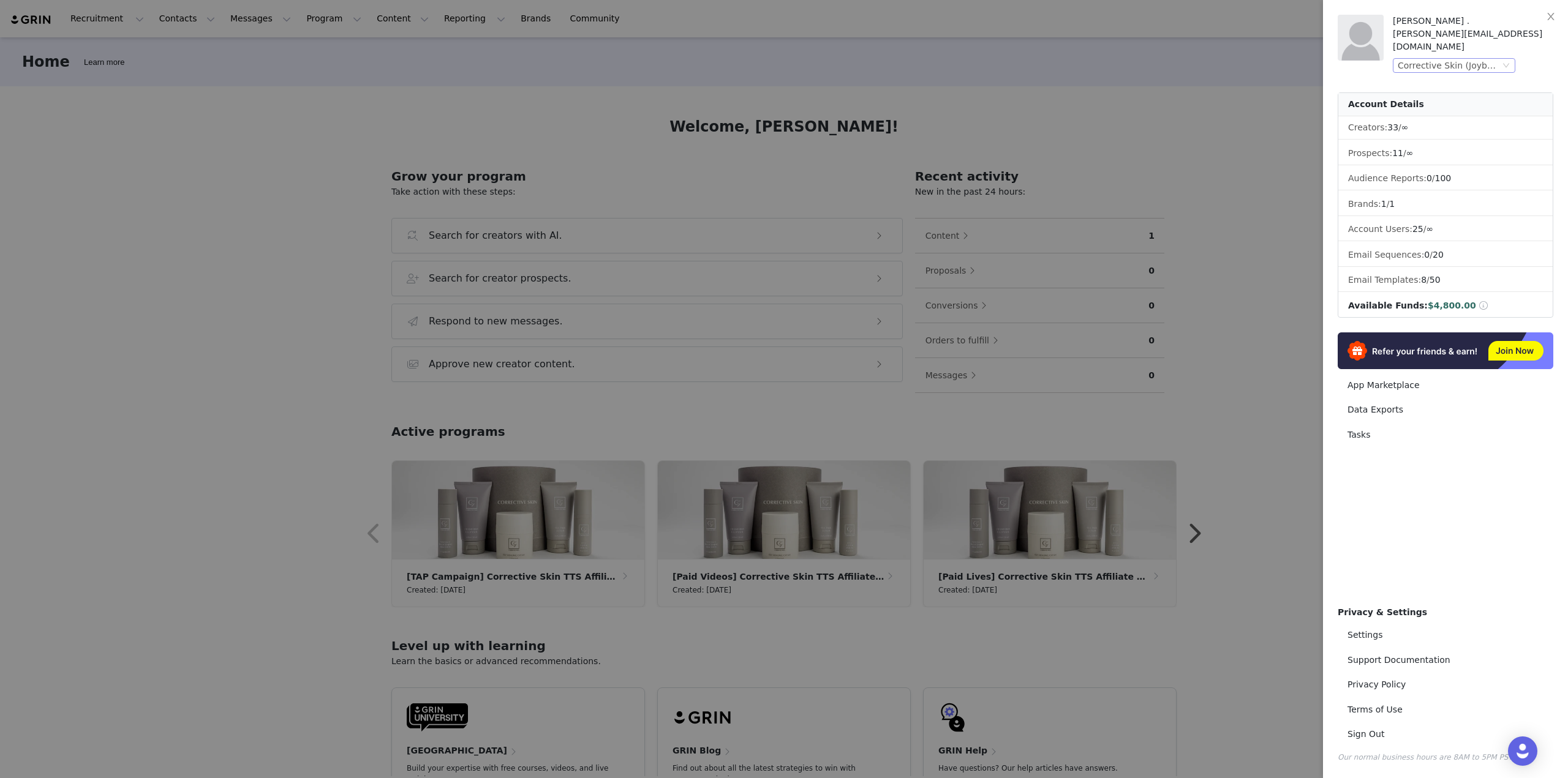
click at [1484, 58] on div "Corrective Skin (Joybyte)" at bounding box center [1448, 65] width 102 height 14
click at [1439, 110] on li "Klar (Joybyte)" at bounding box center [1478, 109] width 171 height 20
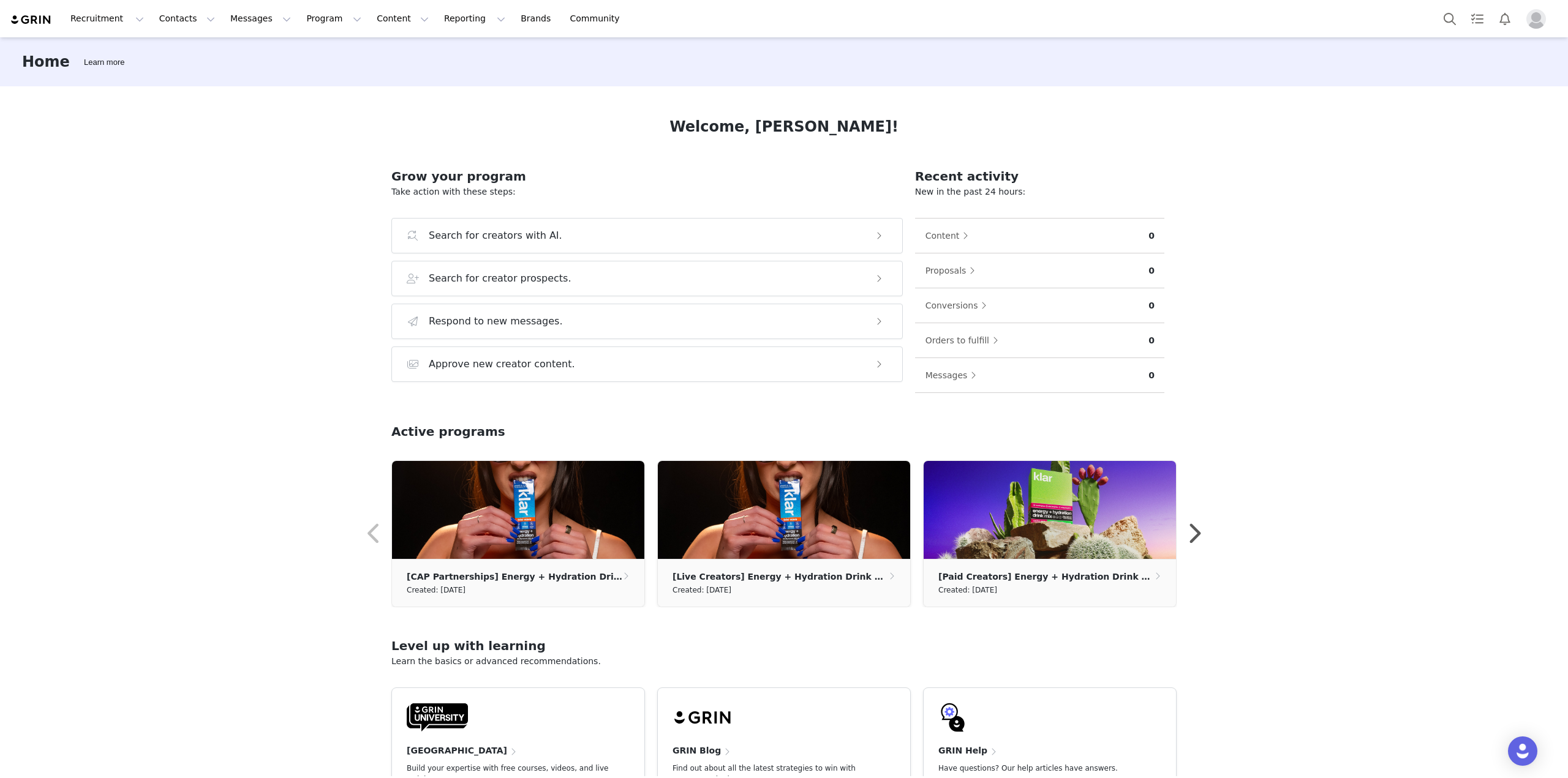
click at [1525, 24] on button "Profile" at bounding box center [1538, 19] width 40 height 20
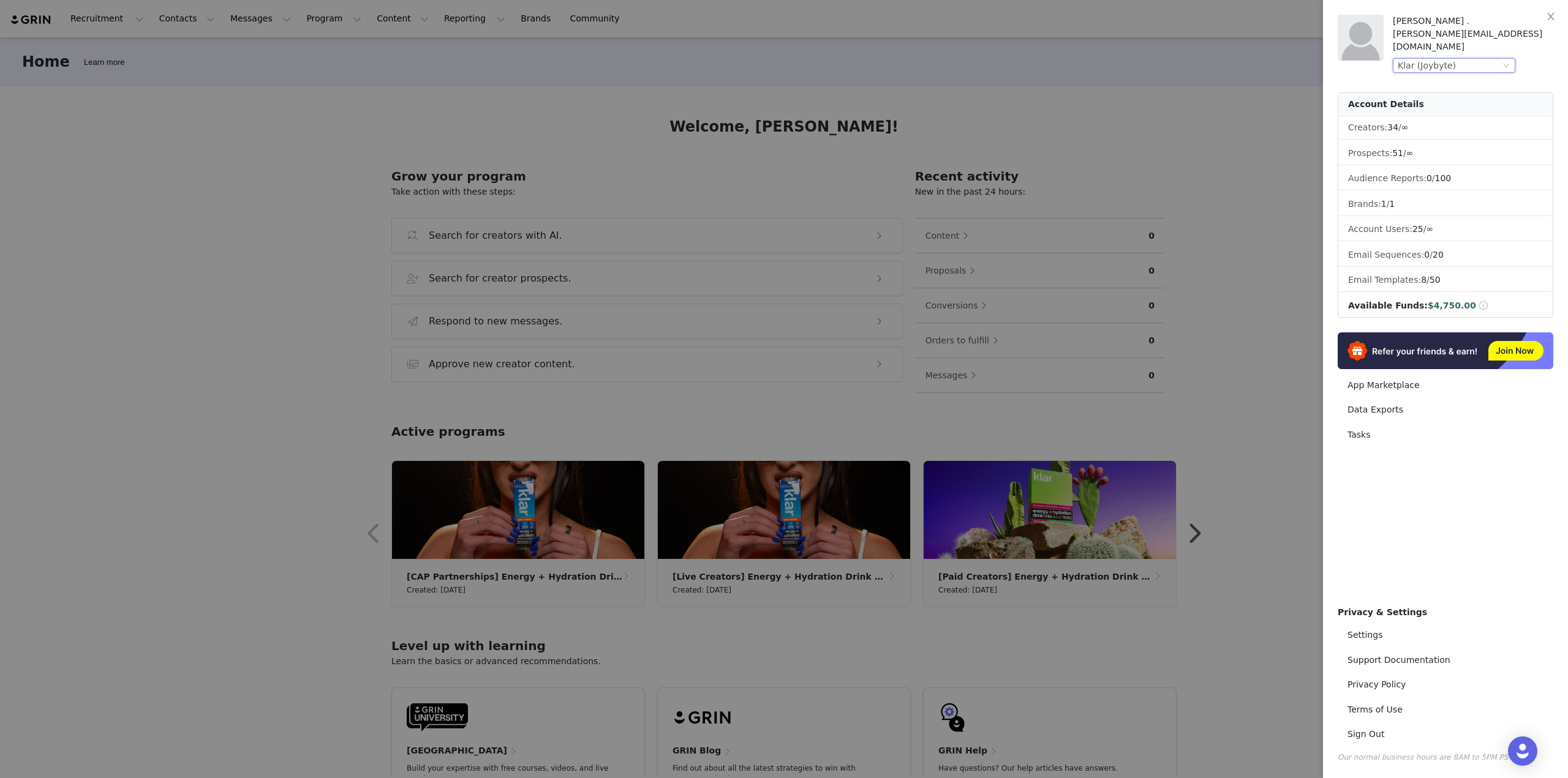
click at [1472, 58] on div "Klar (Joybyte)" at bounding box center [1448, 65] width 102 height 14
click at [1436, 181] on li "Growplex (Joybyte)" at bounding box center [1478, 184] width 171 height 20
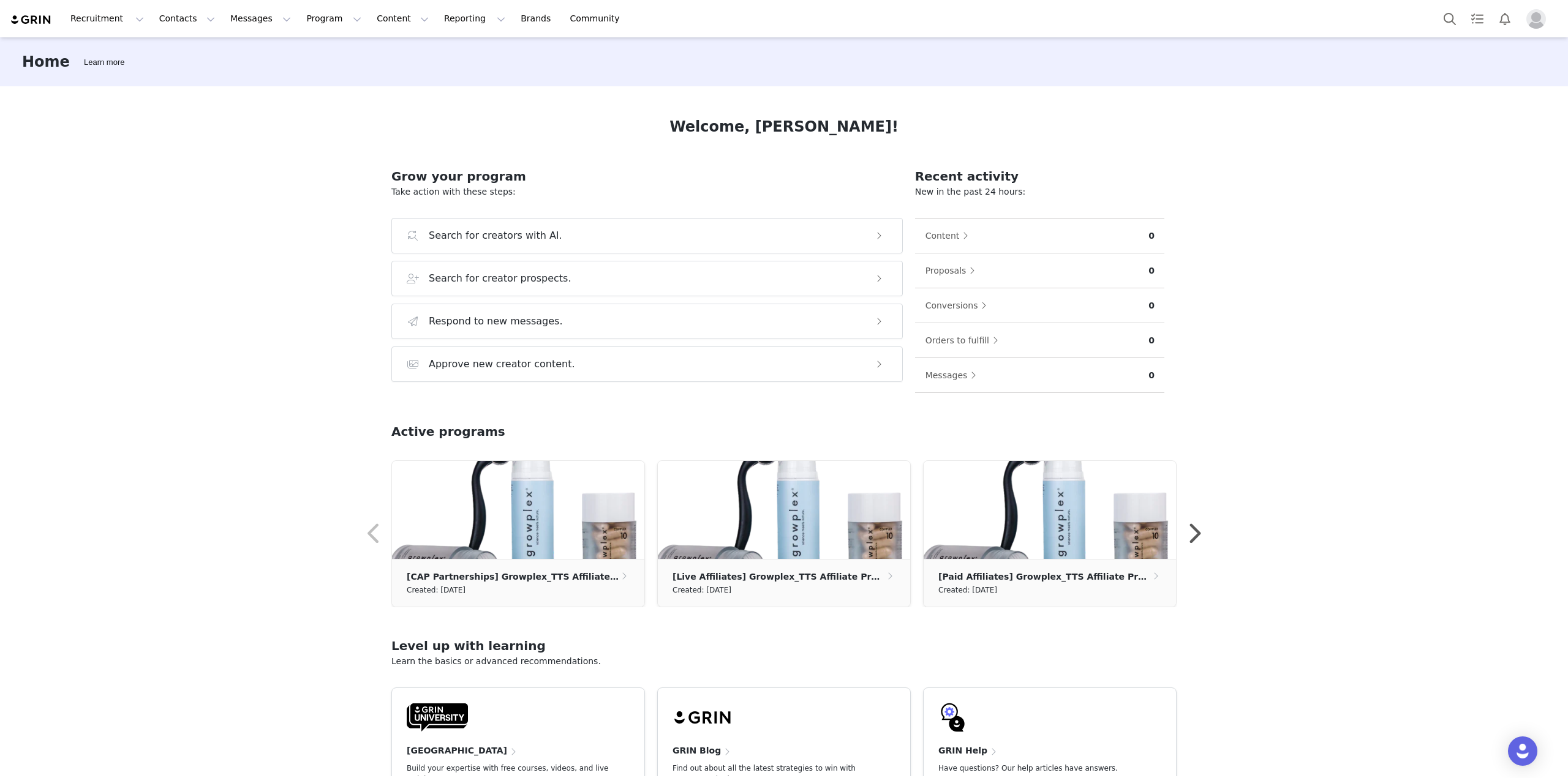
click at [1536, 20] on img "Profile" at bounding box center [1536, 19] width 20 height 20
